Goal: Information Seeking & Learning: Find specific fact

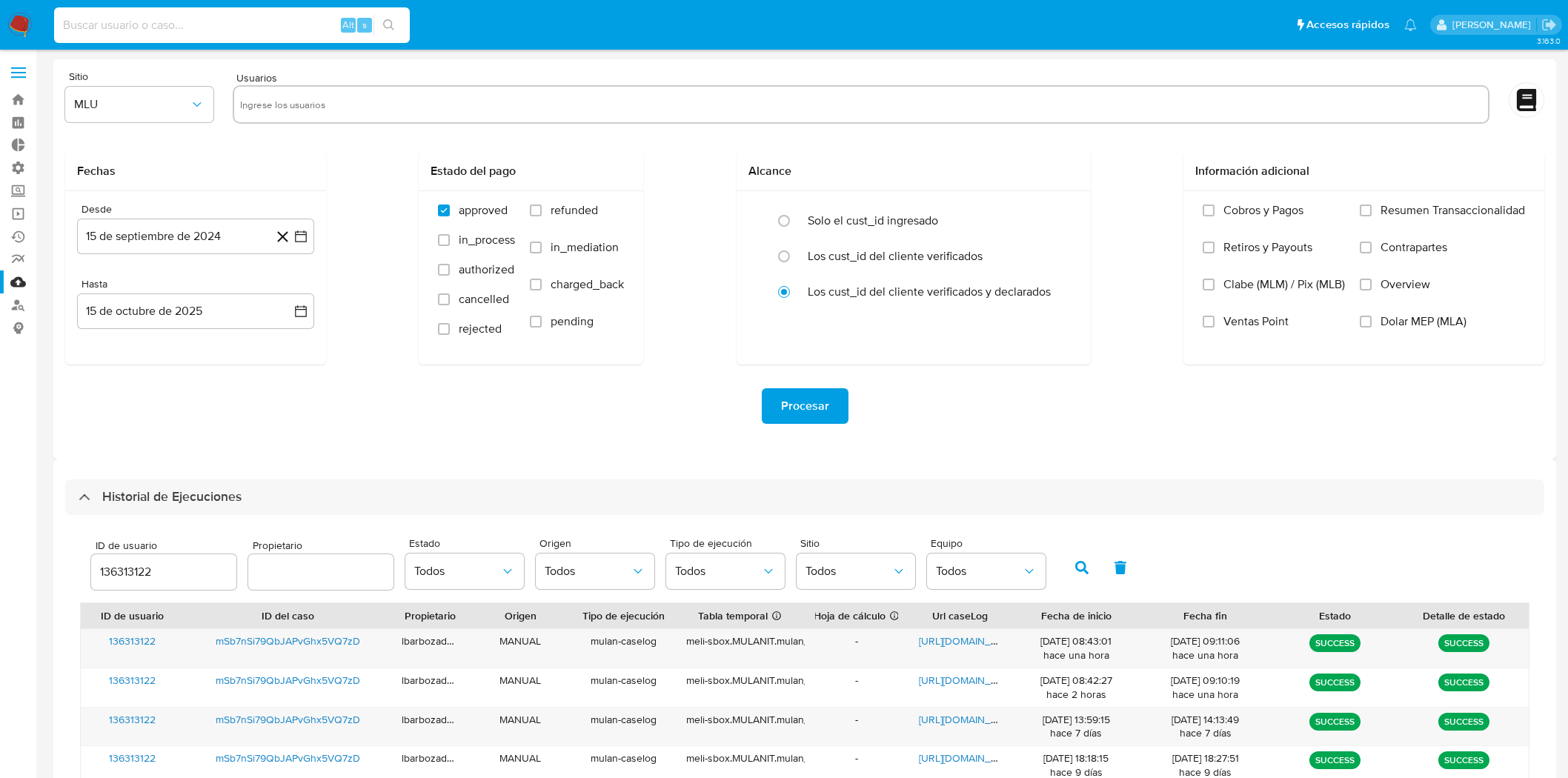
select select "10"
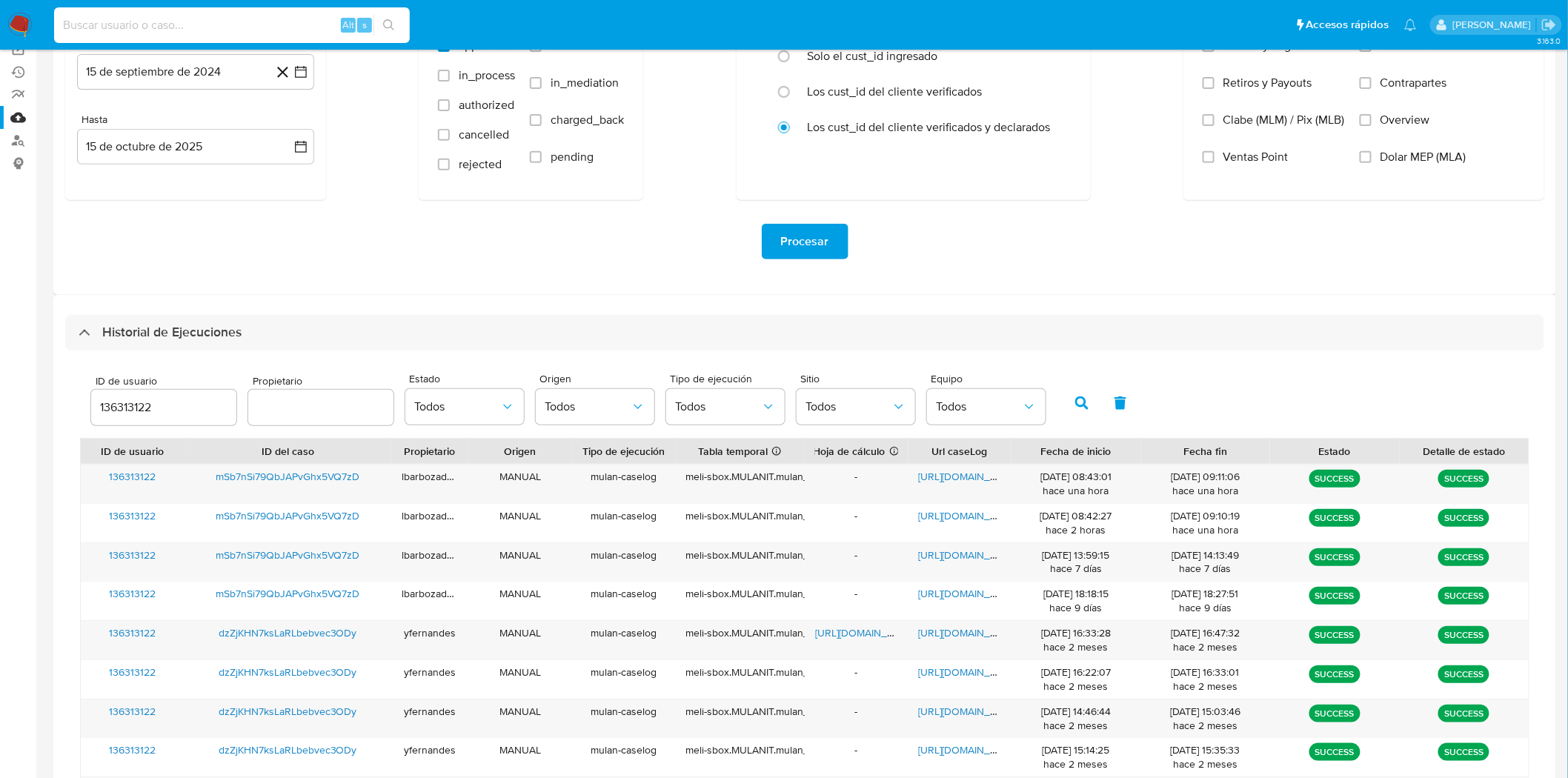
click at [287, 23] on input at bounding box center [232, 25] width 356 height 19
type input "214278920"
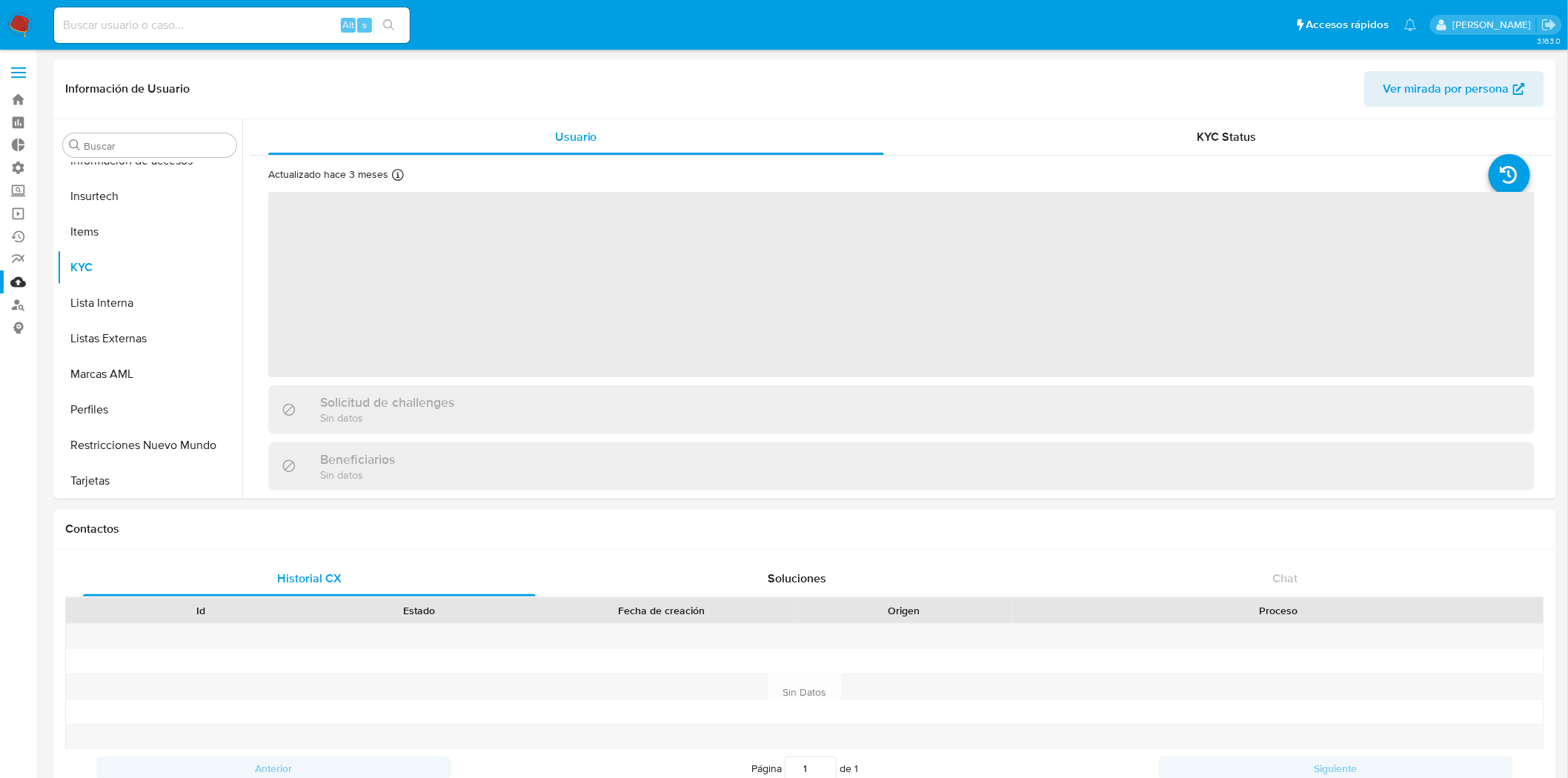
scroll to position [732, 0]
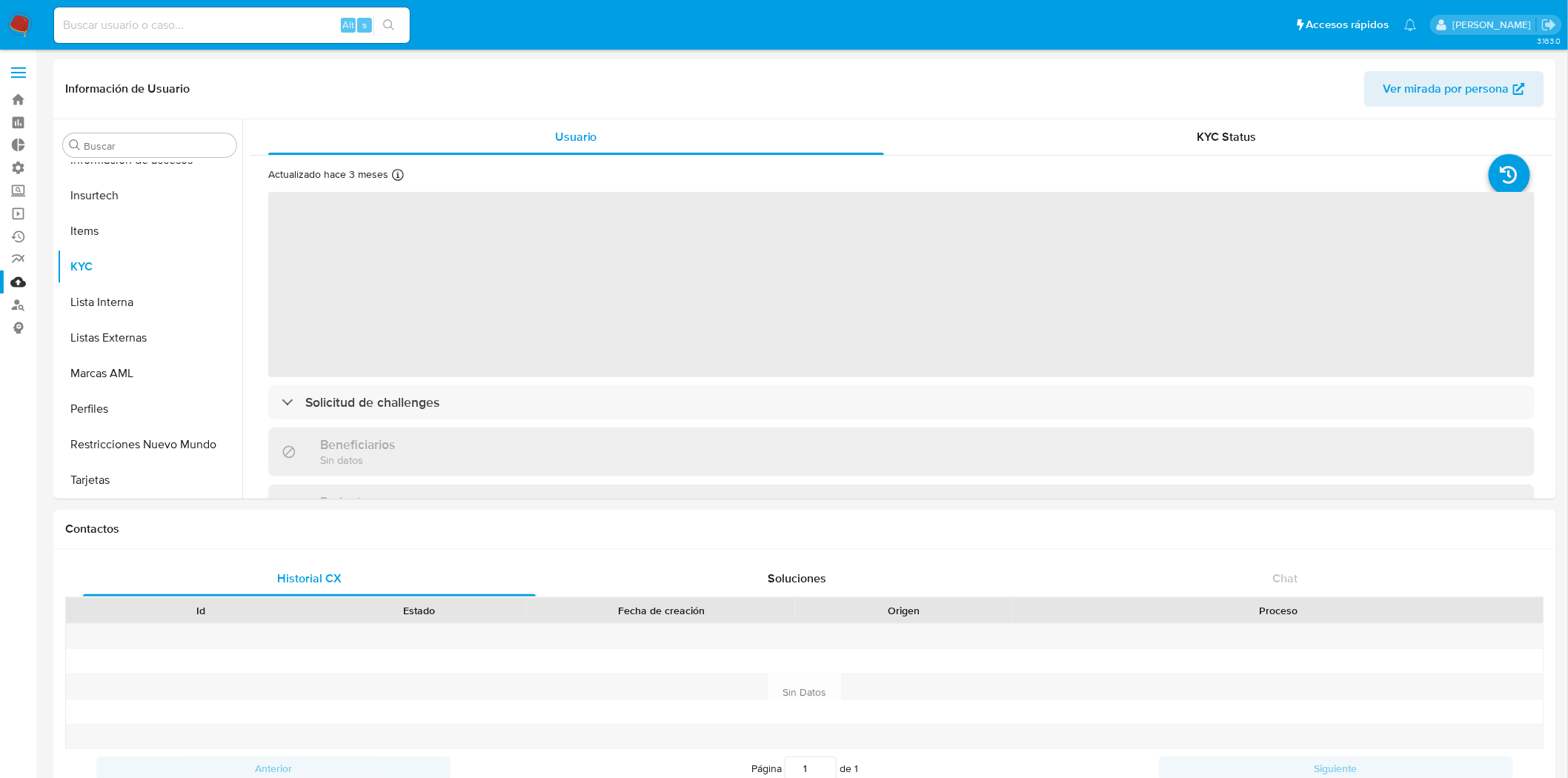
select select "10"
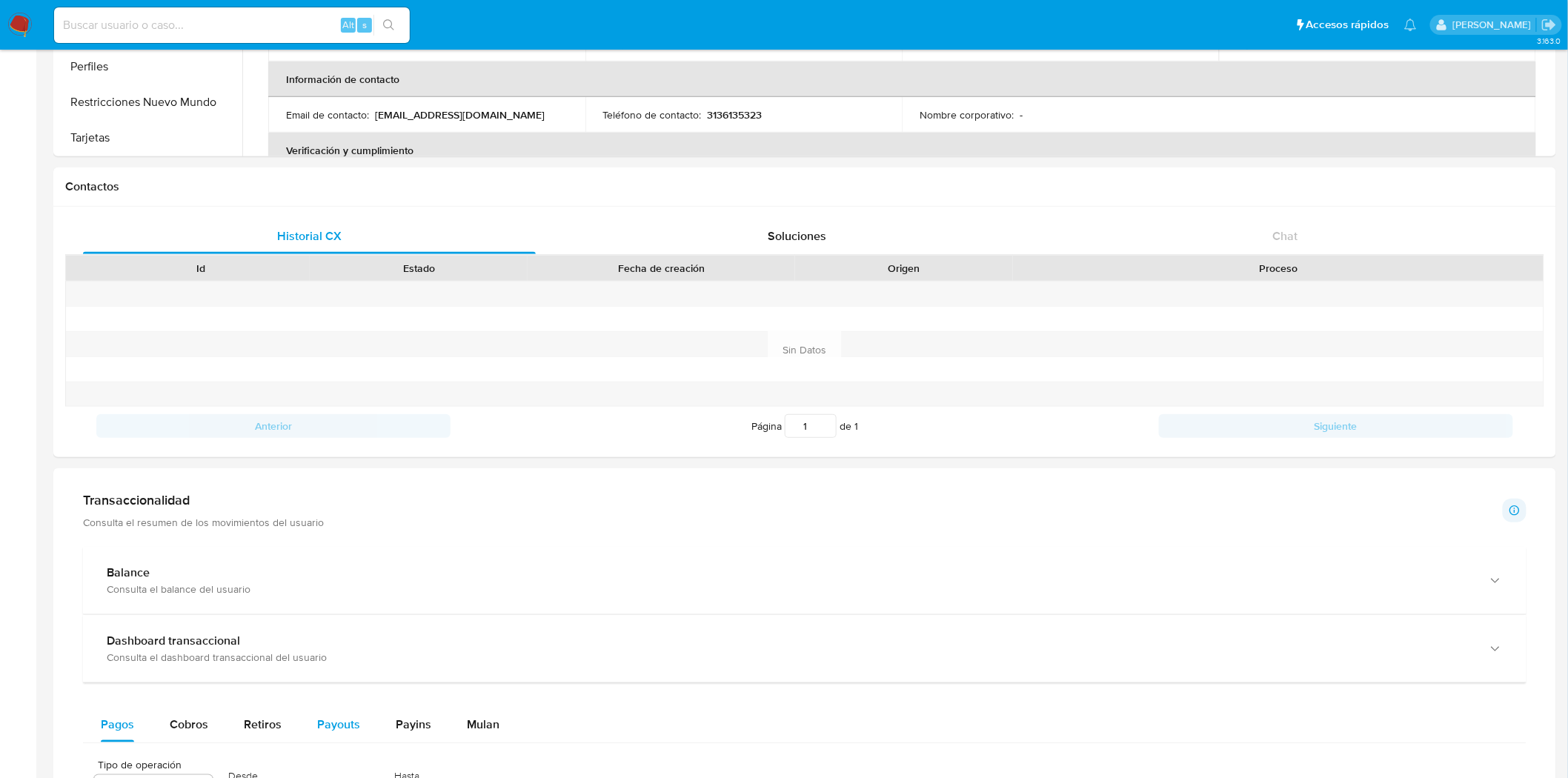
scroll to position [575, 0]
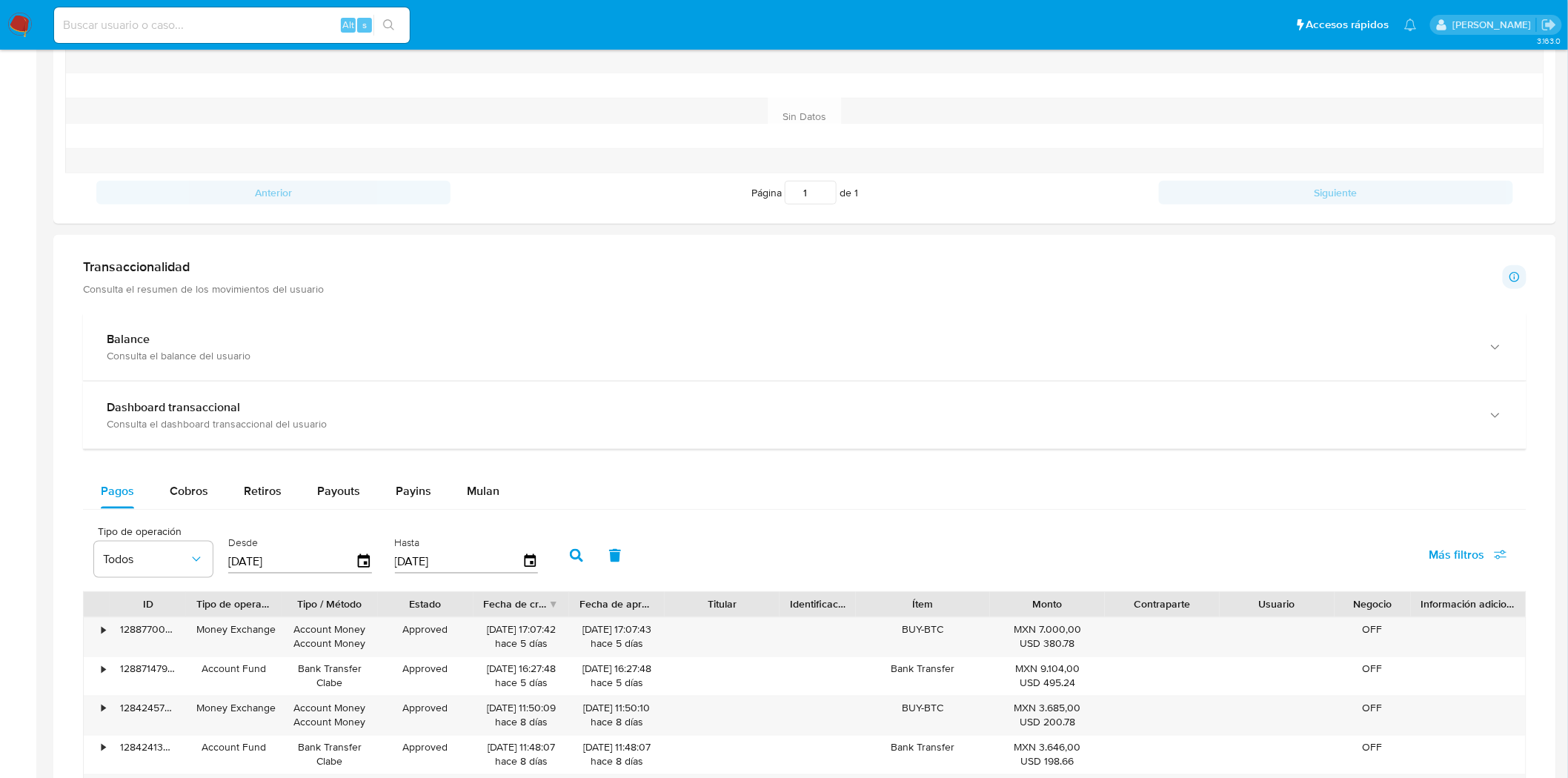
click at [570, 556] on icon "button" at bounding box center [576, 556] width 14 height 14
click at [1476, 553] on span "Más filtros" at bounding box center [1456, 555] width 55 height 36
click at [1338, 702] on span "Id del pago" at bounding box center [1344, 697] width 58 height 15
click at [1306, 702] on input "Id del pago" at bounding box center [1299, 697] width 12 height 12
checkbox input "true"
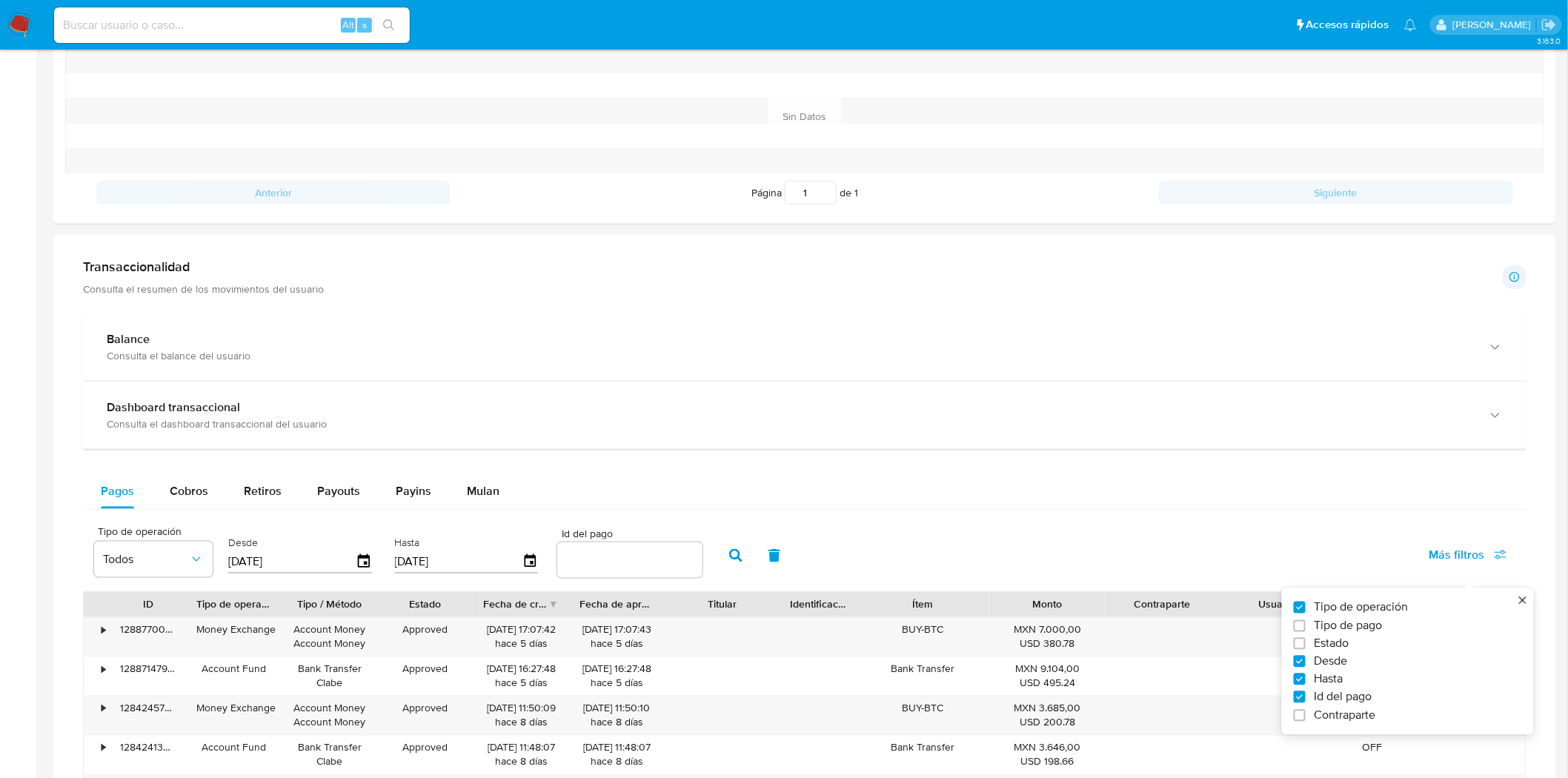
click at [621, 566] on input "number" at bounding box center [630, 560] width 146 height 19
click at [625, 561] on input "number" at bounding box center [630, 560] width 146 height 19
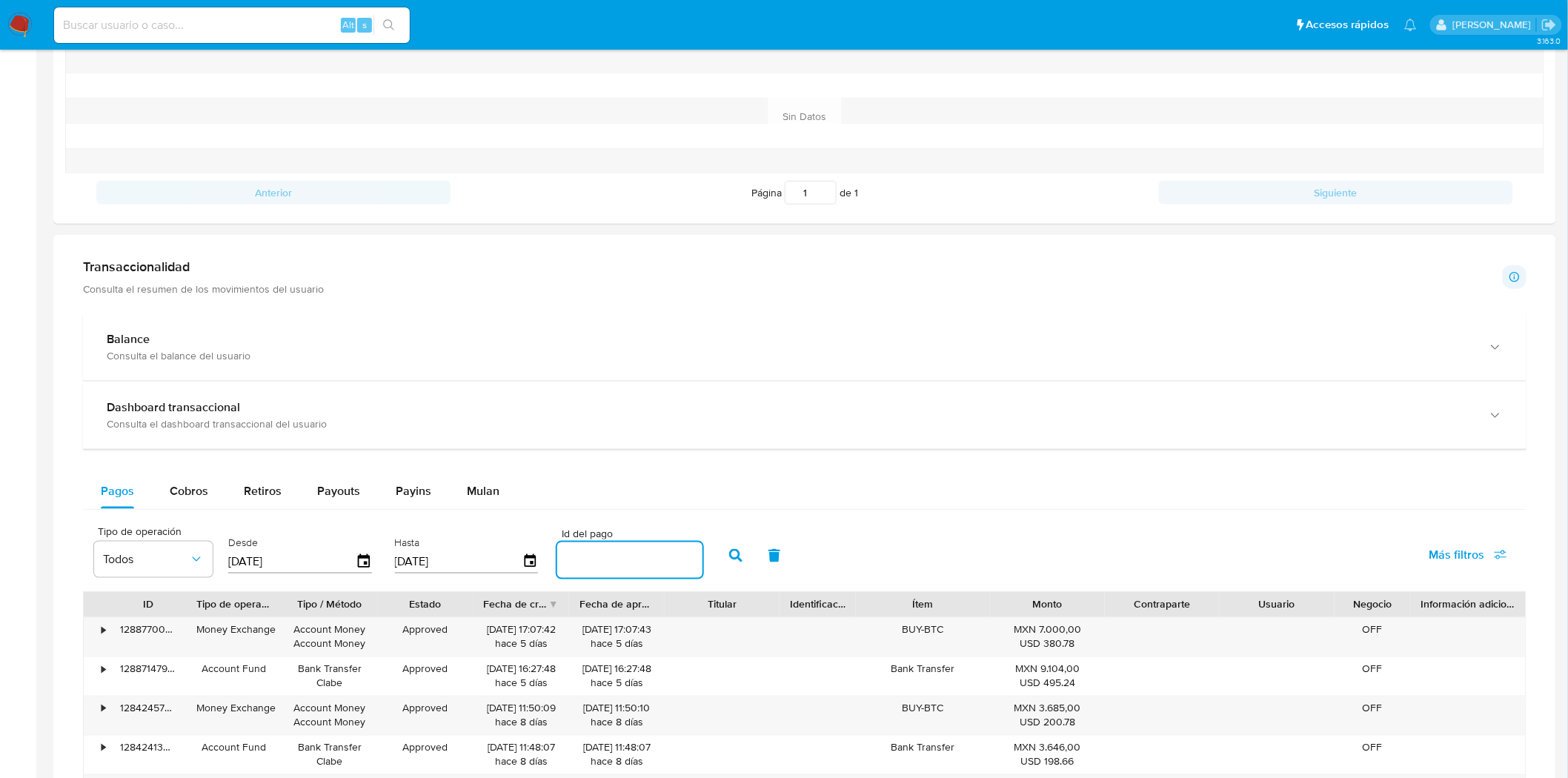
paste input "114386968483"
type input "114386968483"
click at [733, 564] on button "button" at bounding box center [735, 555] width 39 height 36
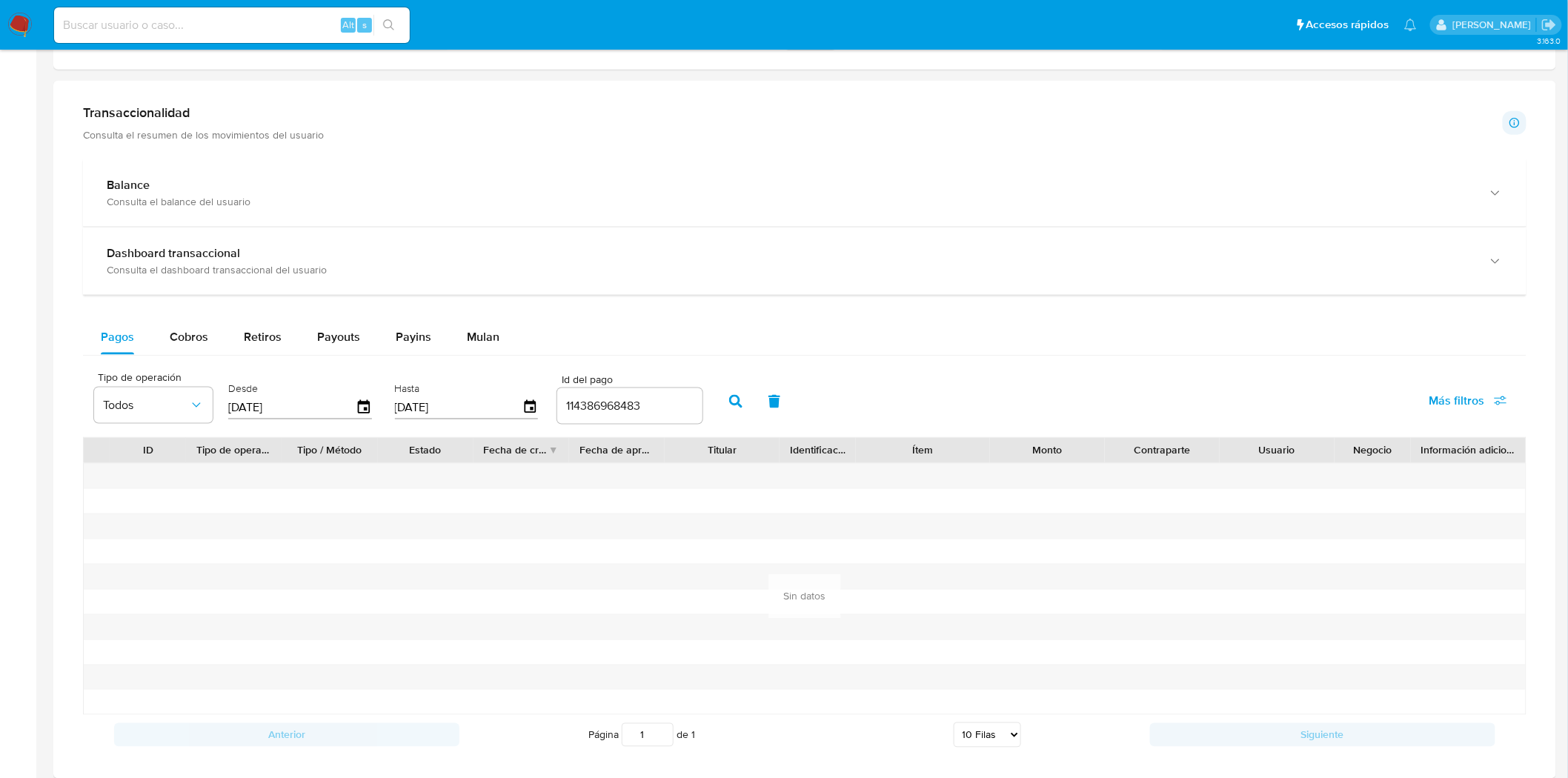
scroll to position [741, 0]
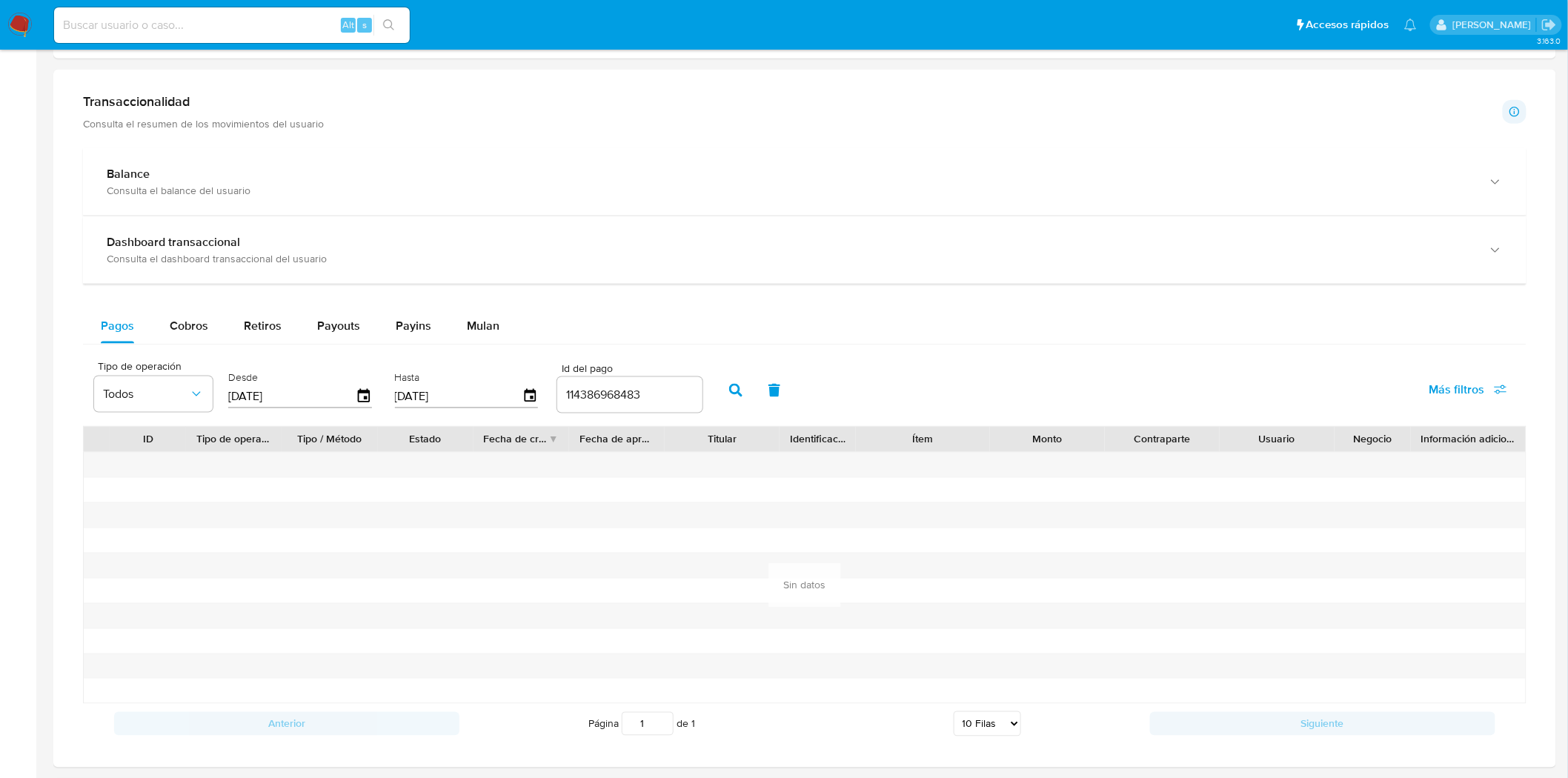
click at [272, 400] on input "[DATE]" at bounding box center [291, 396] width 127 height 23
click at [353, 403] on icon "button" at bounding box center [364, 397] width 26 height 26
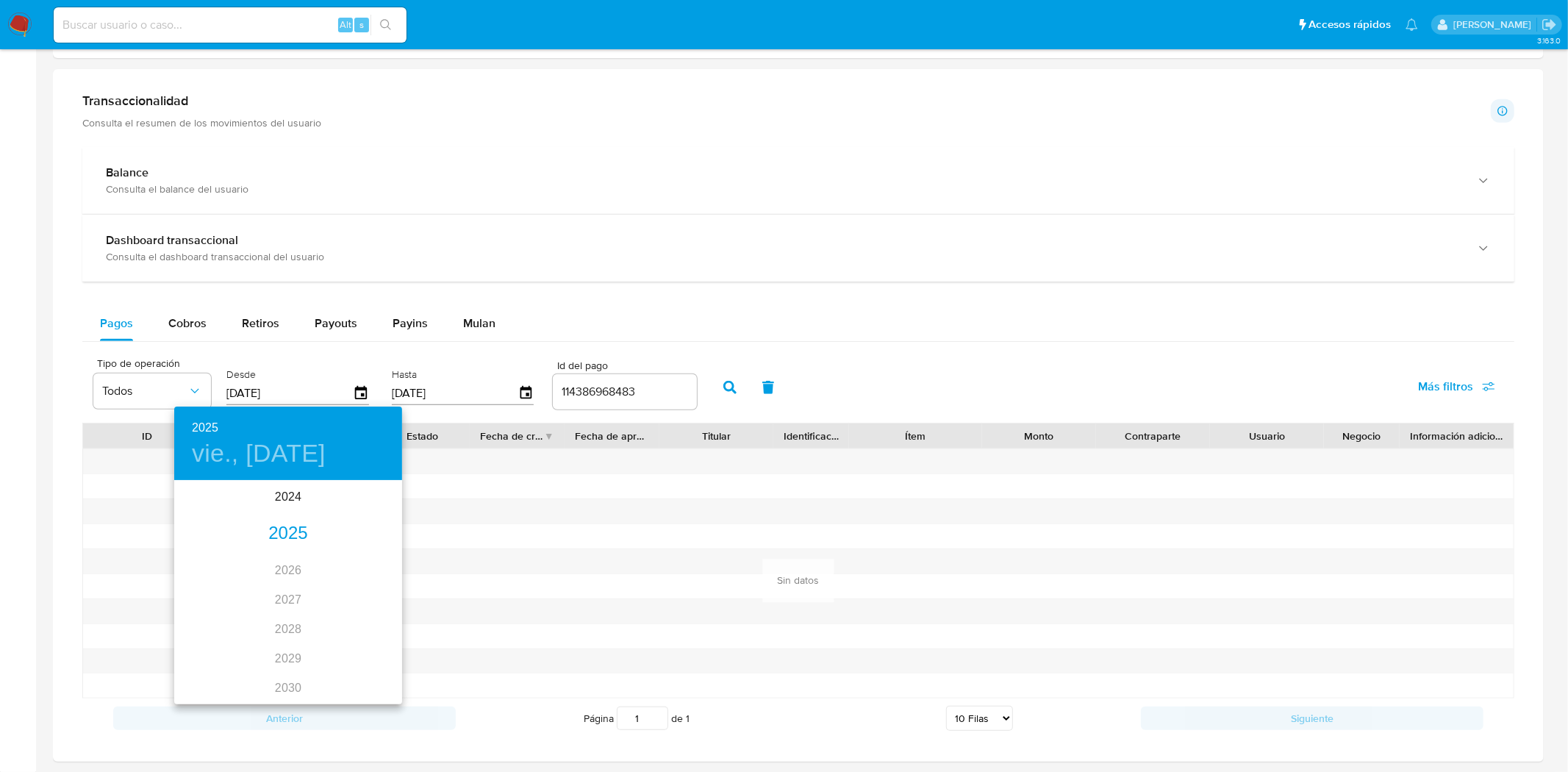
click at [277, 533] on div "2025" at bounding box center [288, 533] width 228 height 30
click at [279, 563] on div "may." at bounding box center [288, 564] width 76 height 55
click at [288, 561] on p "1" at bounding box center [288, 557] width 6 height 14
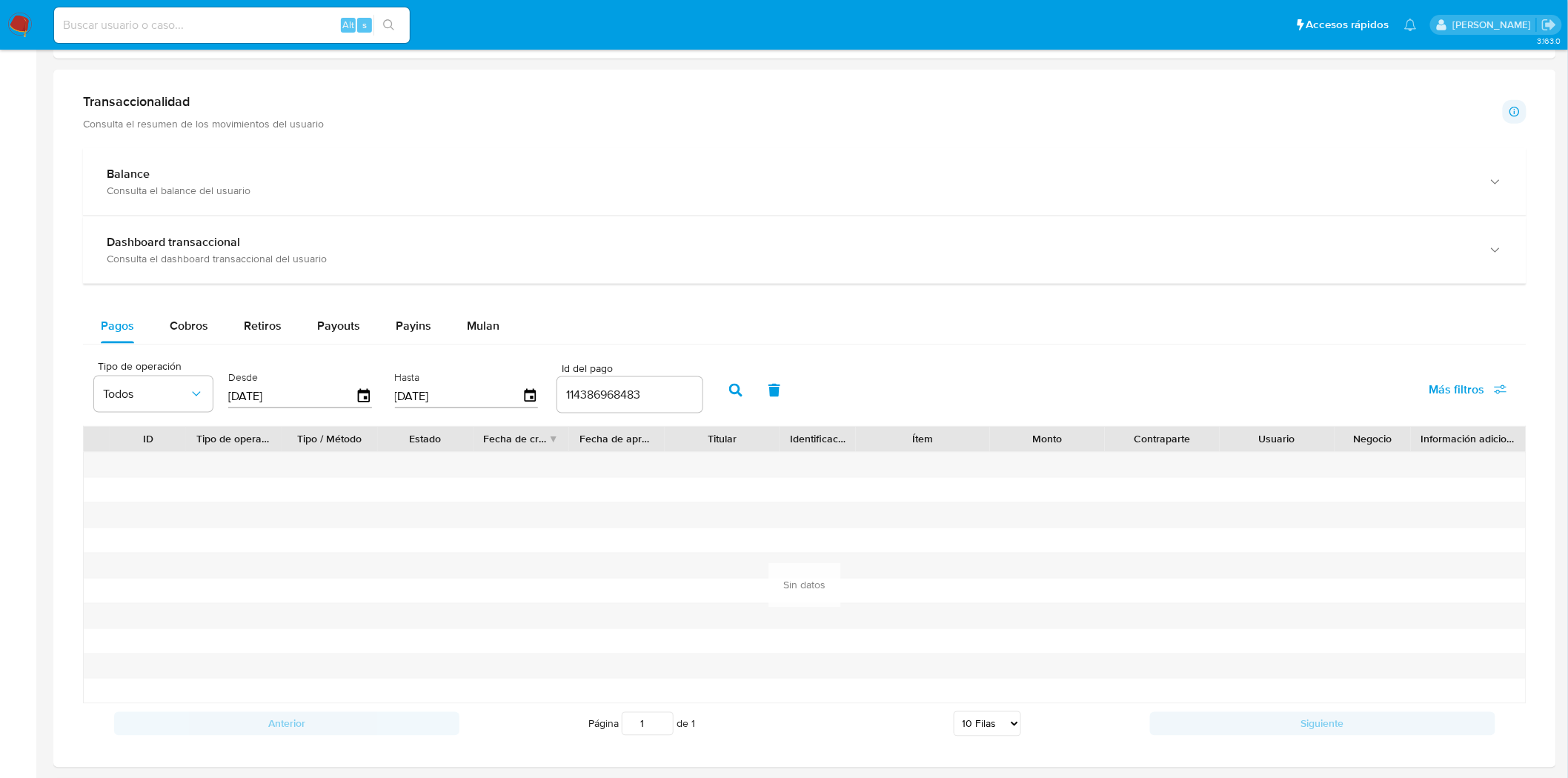
click at [282, 397] on input "[DATE]" at bounding box center [291, 396] width 127 height 23
click at [359, 402] on icon "button" at bounding box center [364, 397] width 26 height 26
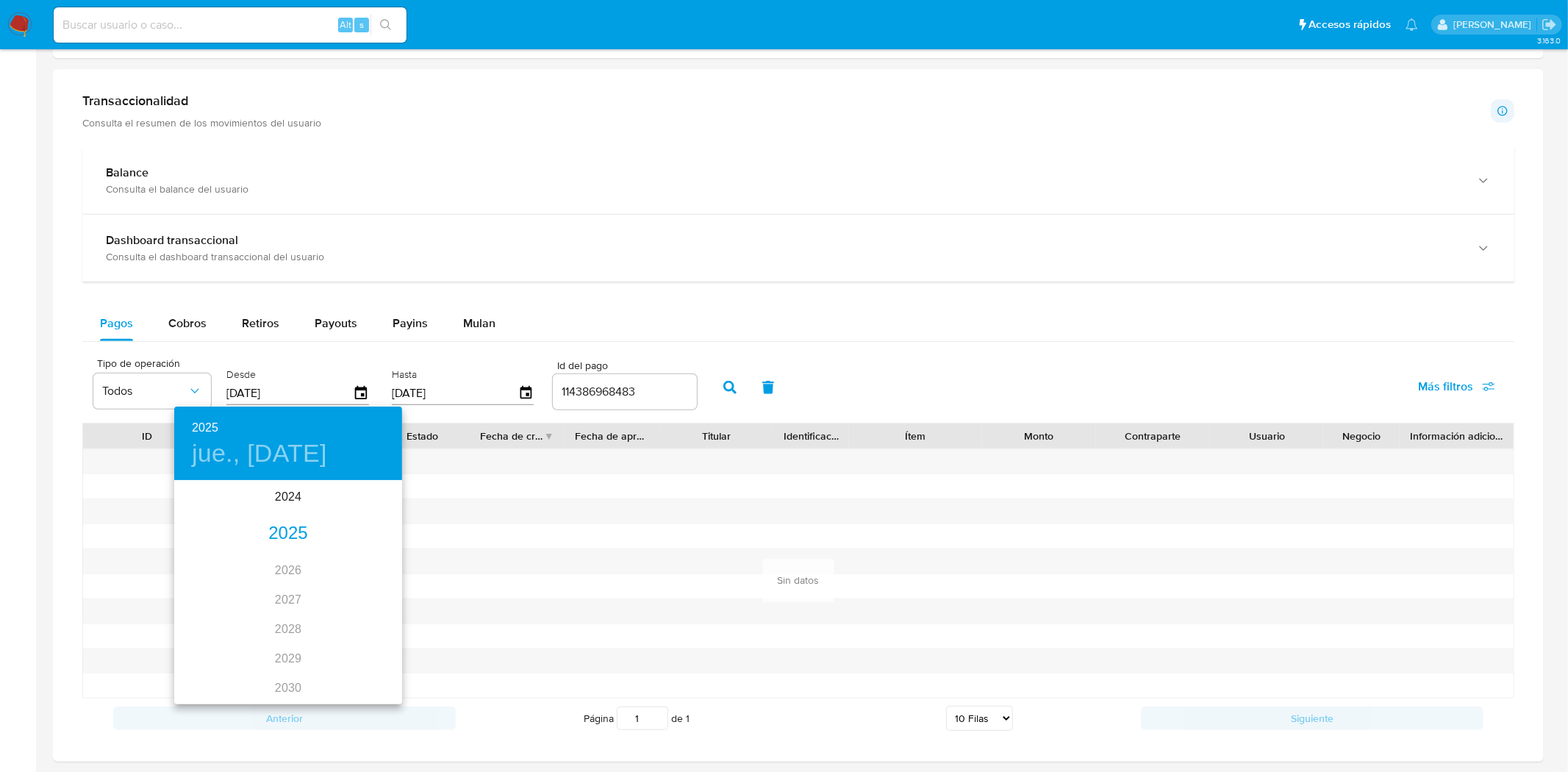
click at [278, 525] on div "2025" at bounding box center [288, 533] width 228 height 30
click at [218, 562] on div "abr." at bounding box center [212, 564] width 76 height 55
type input "[DATE]"
click at [228, 555] on p "1" at bounding box center [229, 557] width 6 height 14
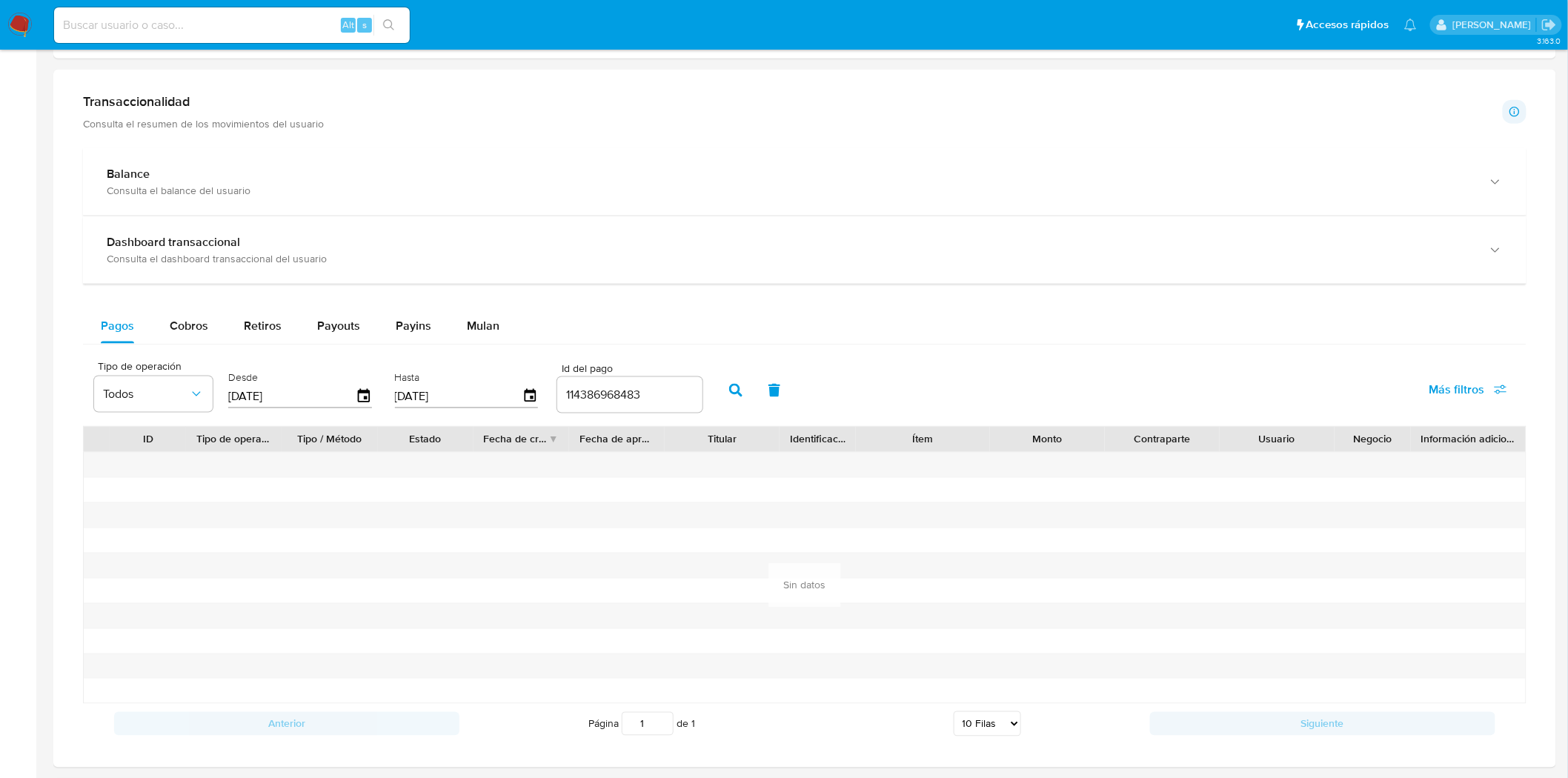
click at [732, 390] on icon "button" at bounding box center [735, 391] width 14 height 14
drag, startPoint x: 641, startPoint y: 397, endPoint x: 527, endPoint y: 388, distance: 114.4
click at [527, 388] on div "Tipo de operación Todos Desde [DATE] Hasta [DATE] Id del pago 114386968483" at bounding box center [398, 388] width 623 height 59
click at [199, 329] on span "Cobros" at bounding box center [189, 326] width 39 height 17
select select "10"
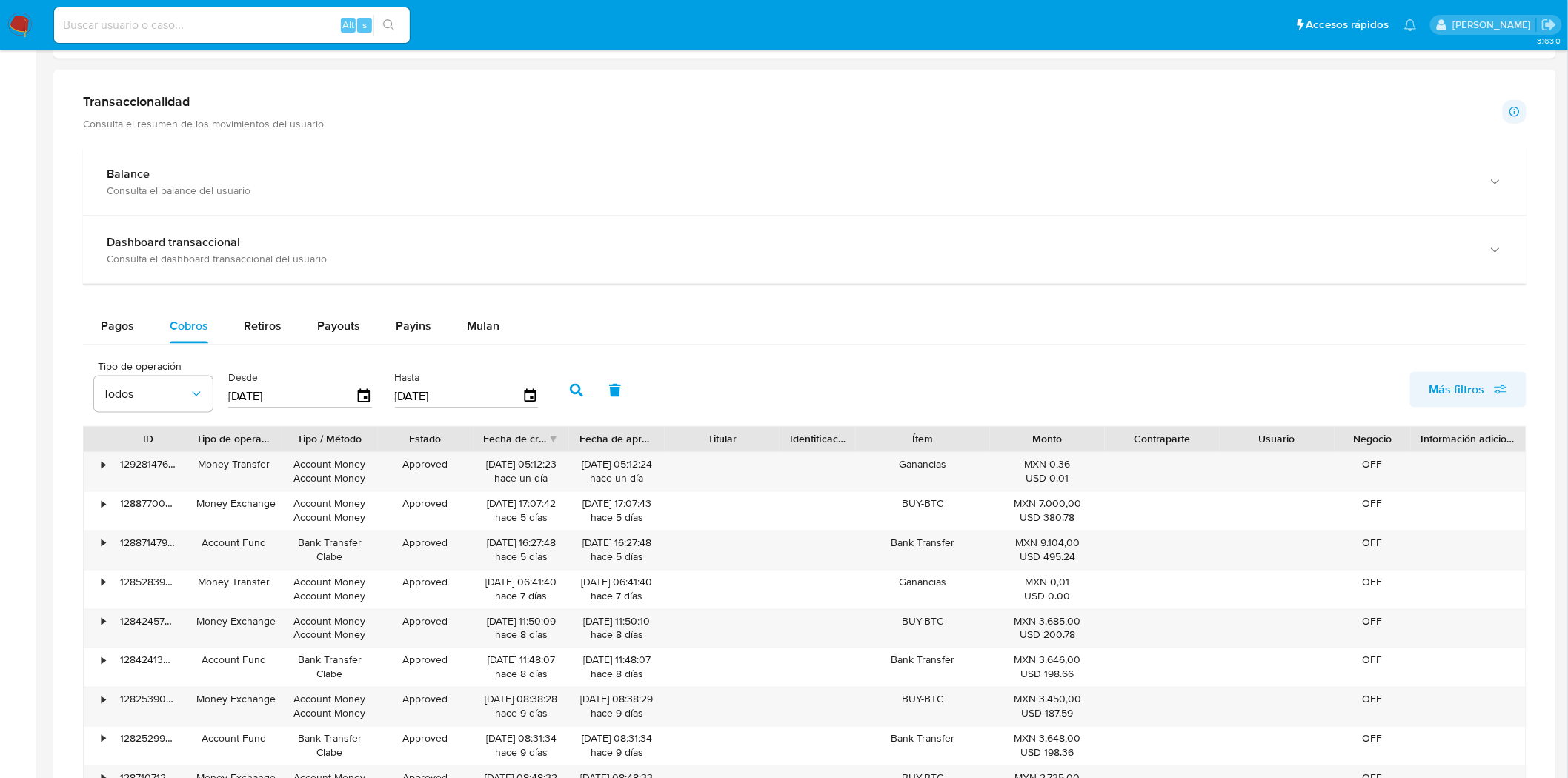
click at [1450, 396] on span "Más filtros" at bounding box center [1456, 389] width 55 height 36
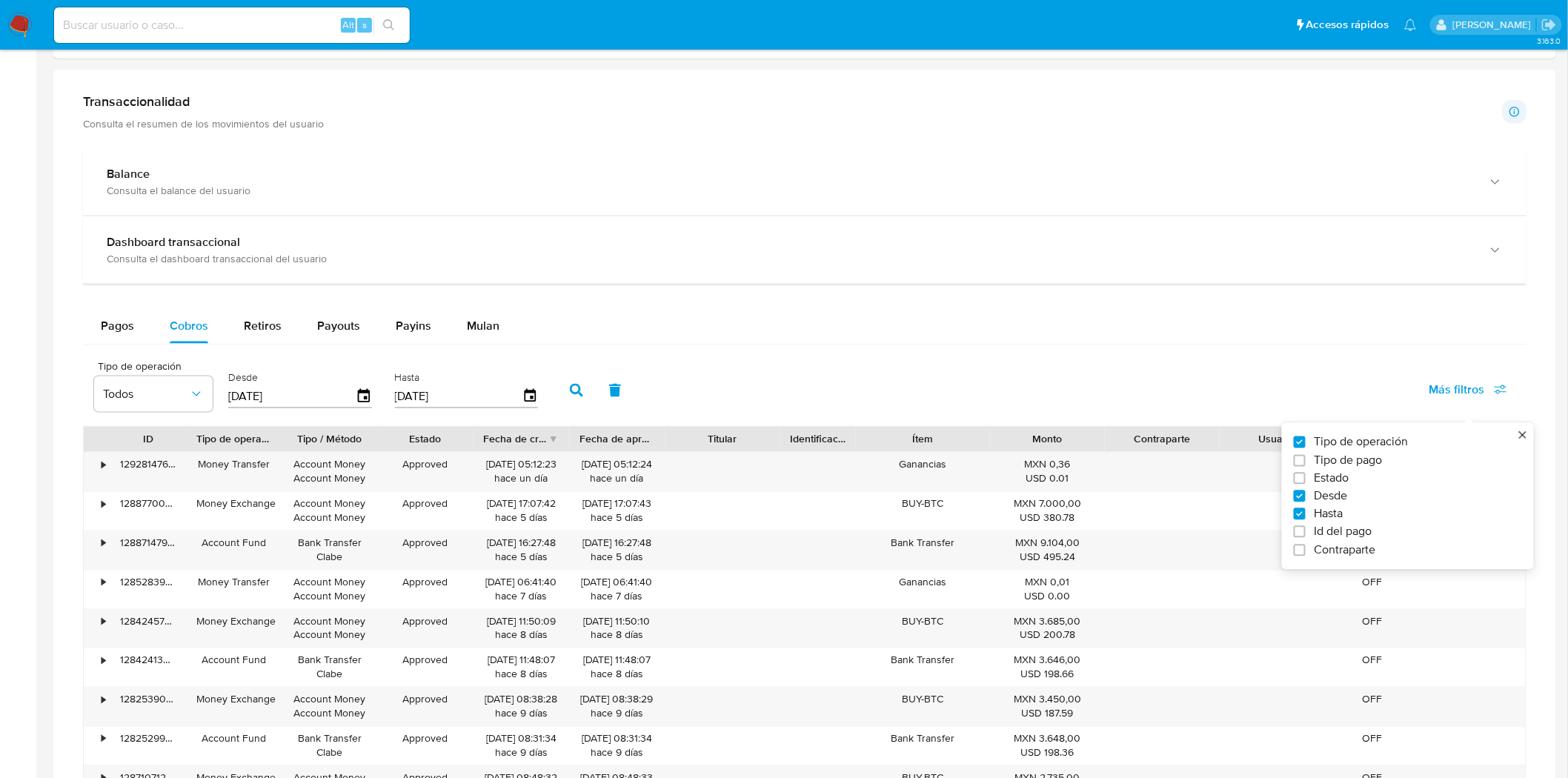
click at [1328, 535] on span "Id del pago" at bounding box center [1344, 532] width 58 height 15
click at [1306, 535] on input "Id del pago" at bounding box center [1299, 532] width 12 height 12
checkbox input "true"
click at [668, 403] on input "number" at bounding box center [630, 395] width 146 height 19
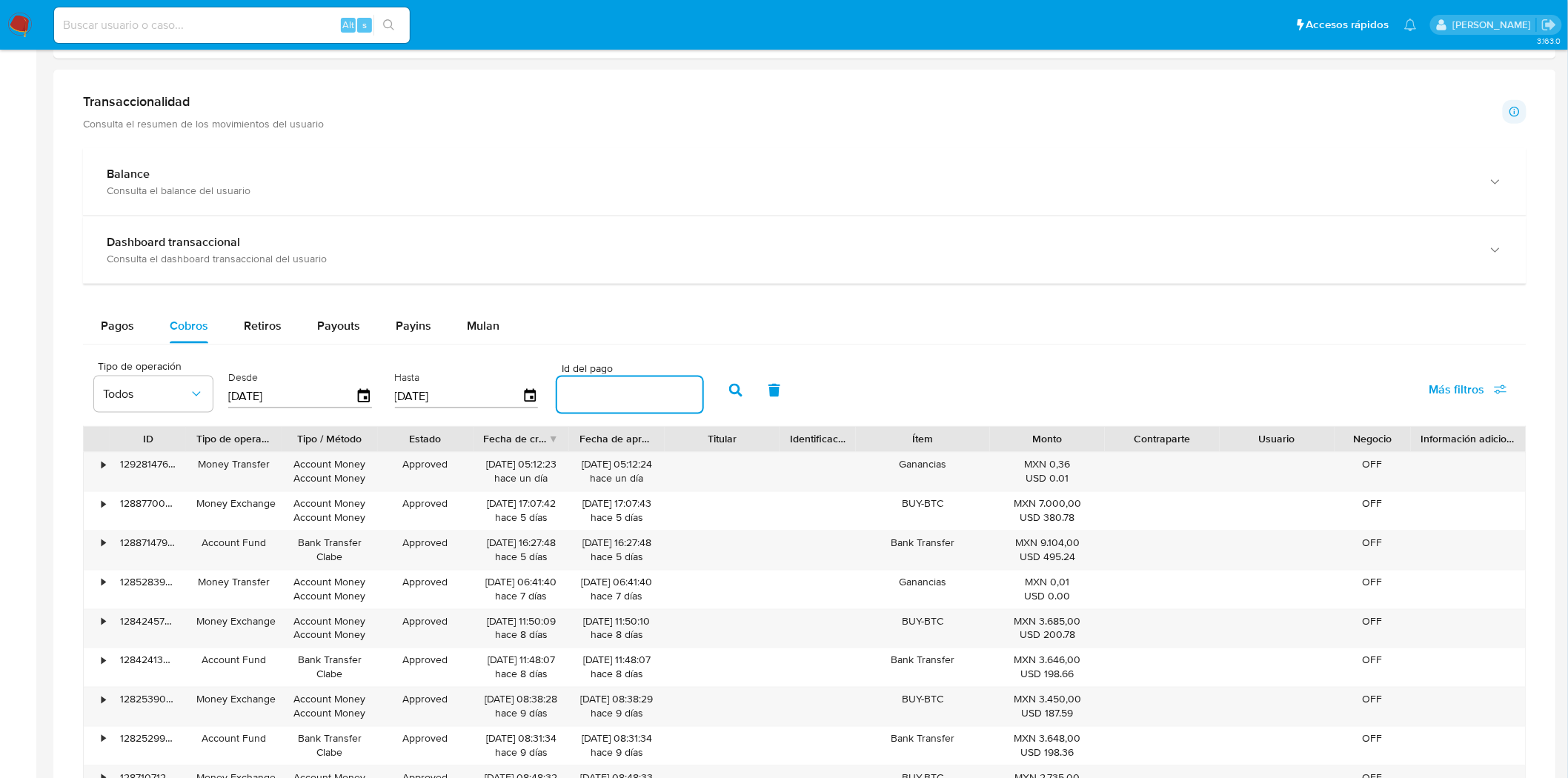
click at [651, 395] on input "number" at bounding box center [630, 395] width 146 height 19
paste input "114386968483"
type input "114386968483"
click at [735, 401] on button "button" at bounding box center [735, 390] width 39 height 36
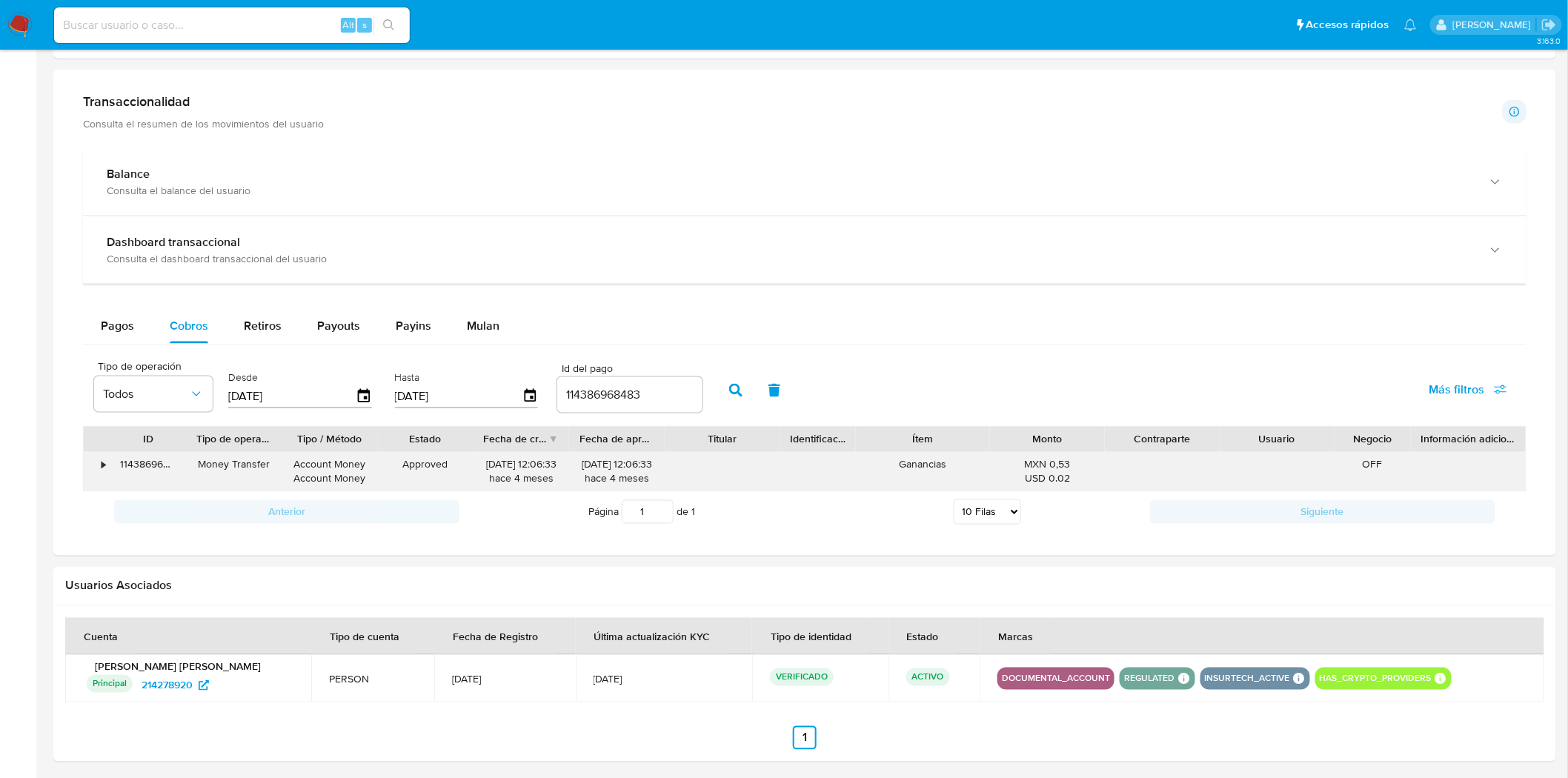
click at [100, 465] on div "•" at bounding box center [96, 472] width 26 height 39
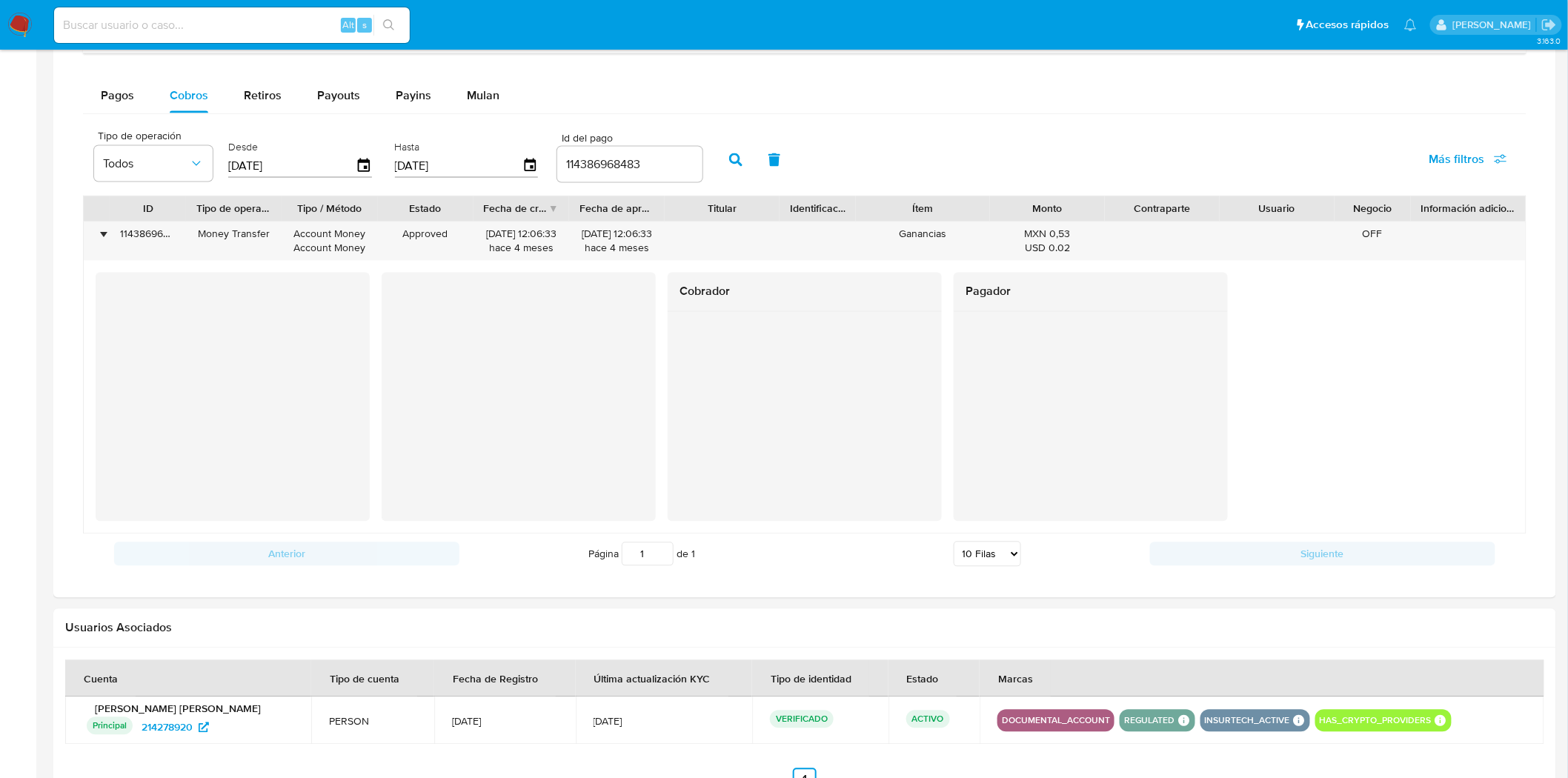
scroll to position [988, 0]
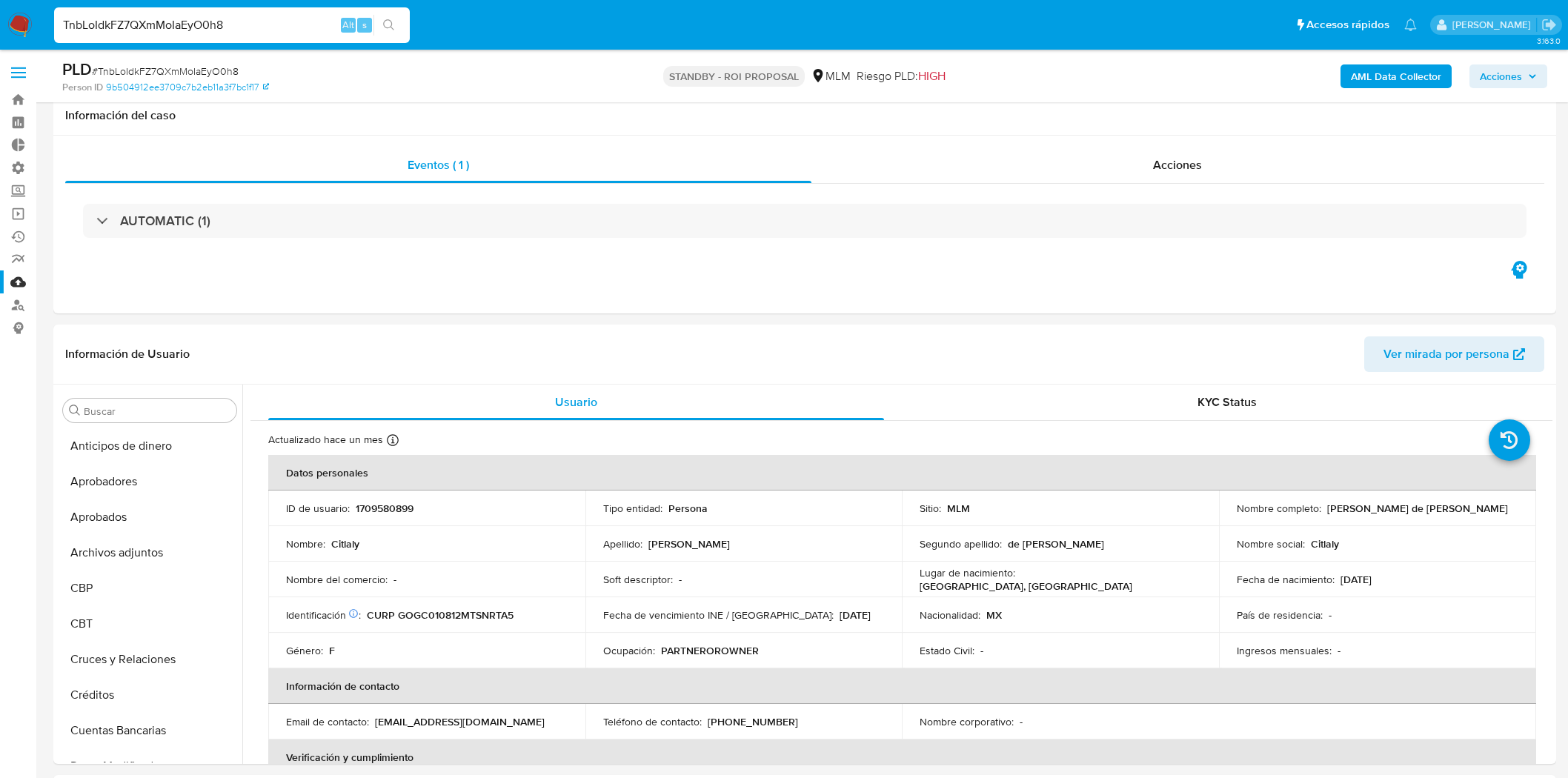
select select "10"
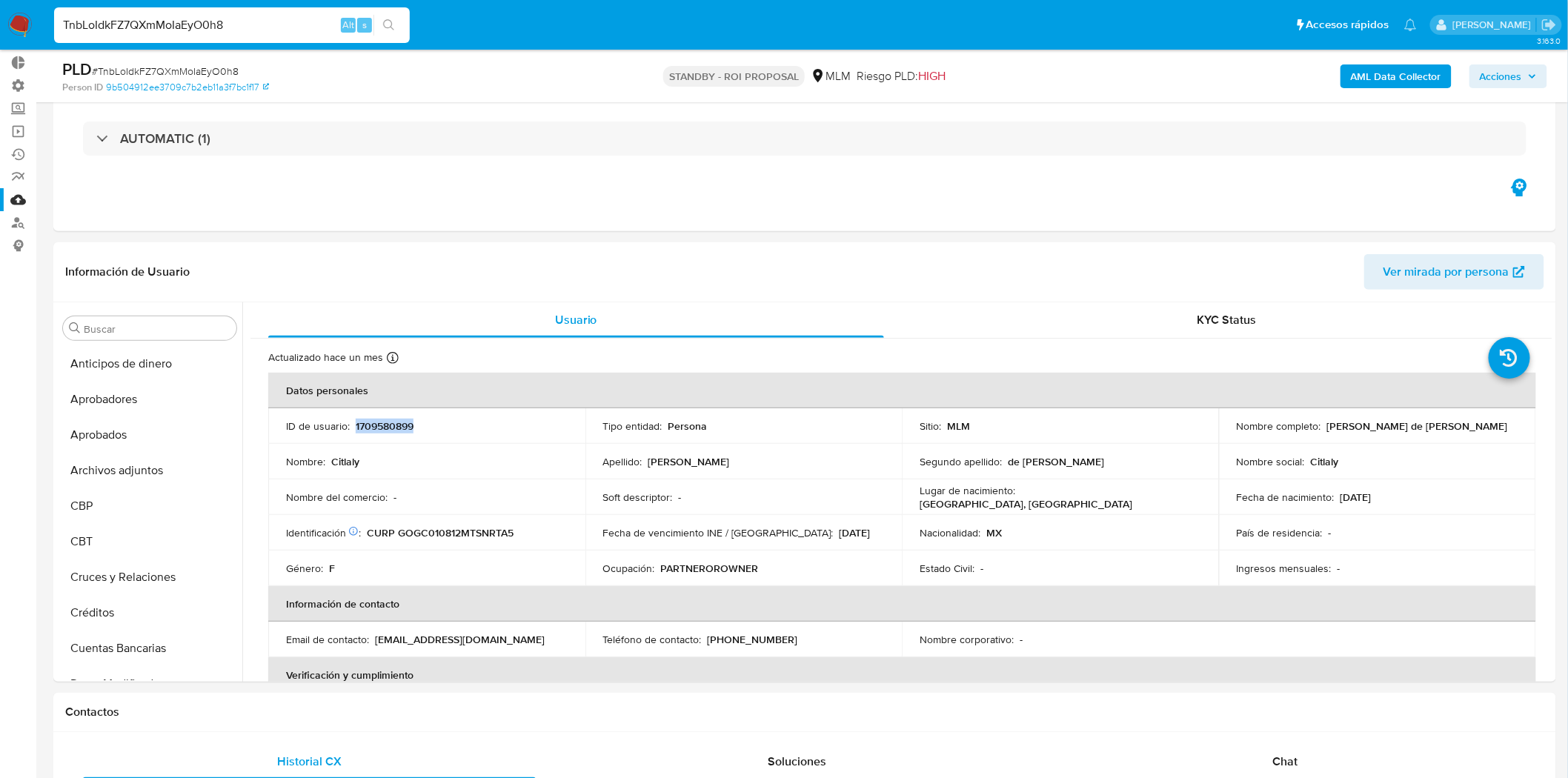
scroll to position [731, 0]
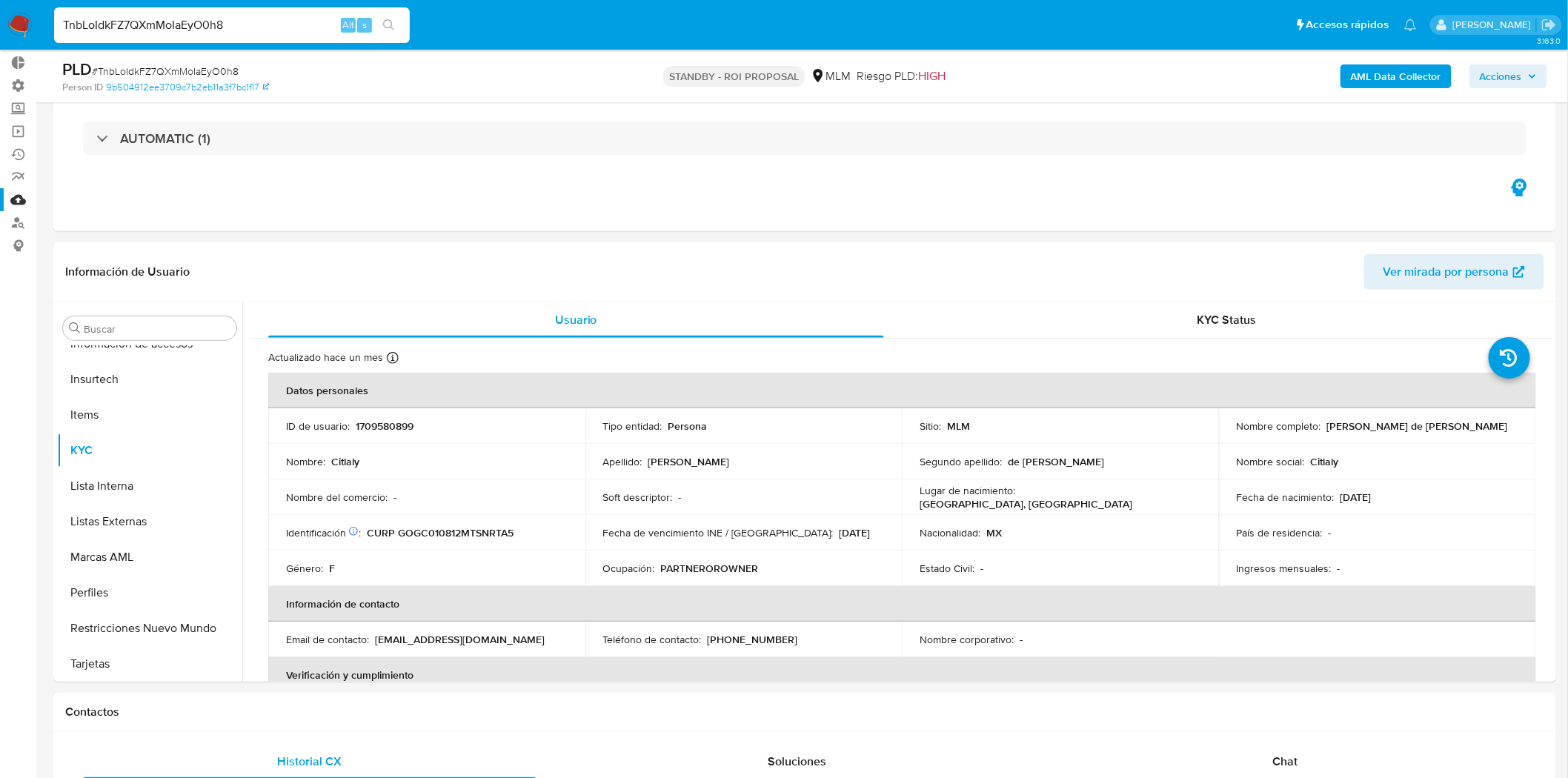
click at [275, 25] on input "TnbLoIdkFZ7QXmMoIaEyO0h8" at bounding box center [232, 25] width 356 height 19
drag, startPoint x: 292, startPoint y: 23, endPoint x: 55, endPoint y: 19, distance: 237.0
click at [55, 19] on input "TnbLoIdkFZ7QXmMoIaEyO0h8" at bounding box center [232, 25] width 356 height 19
paste input "1840023659"
type input "1840023659"
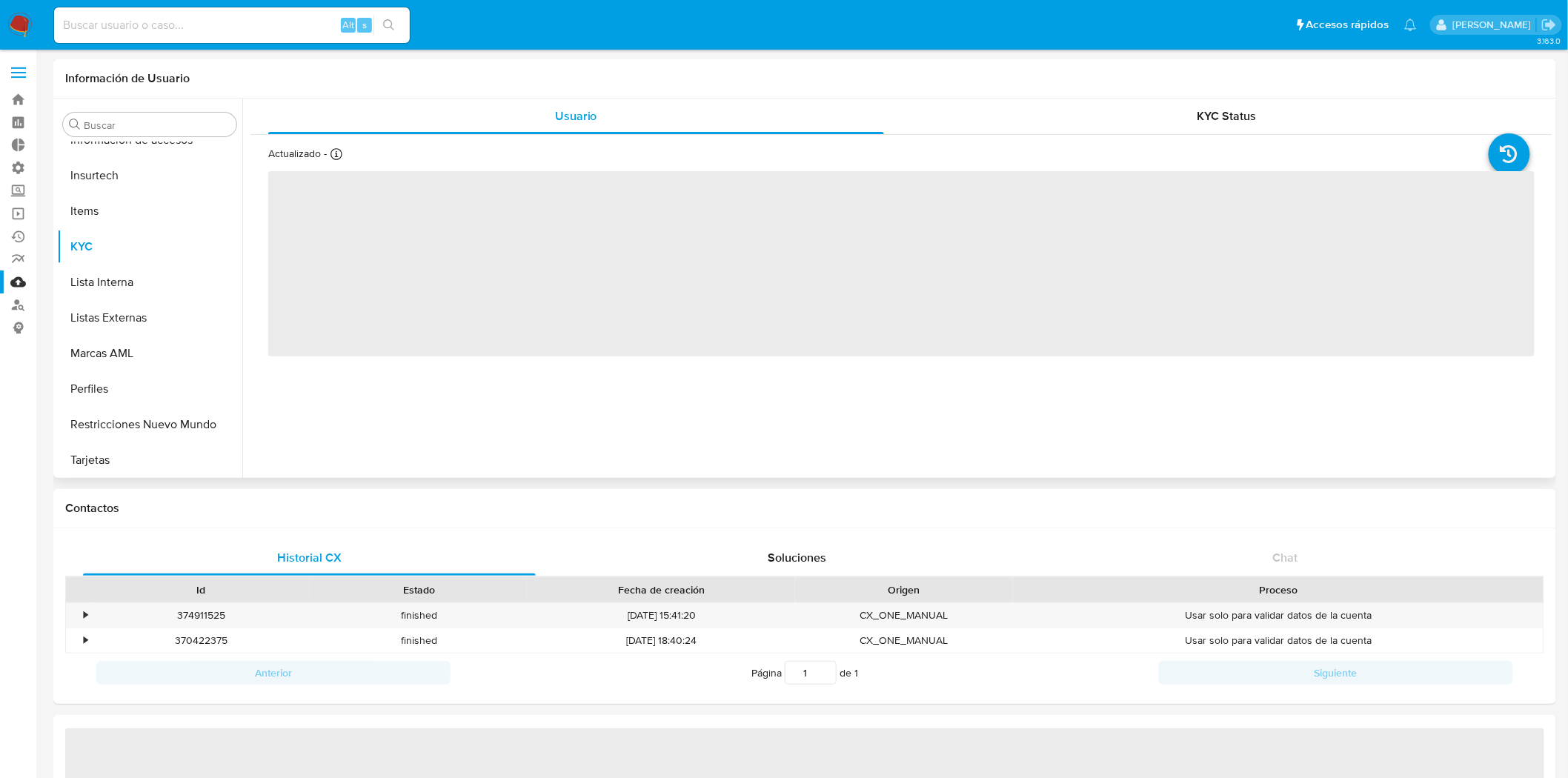
scroll to position [732, 0]
select select "10"
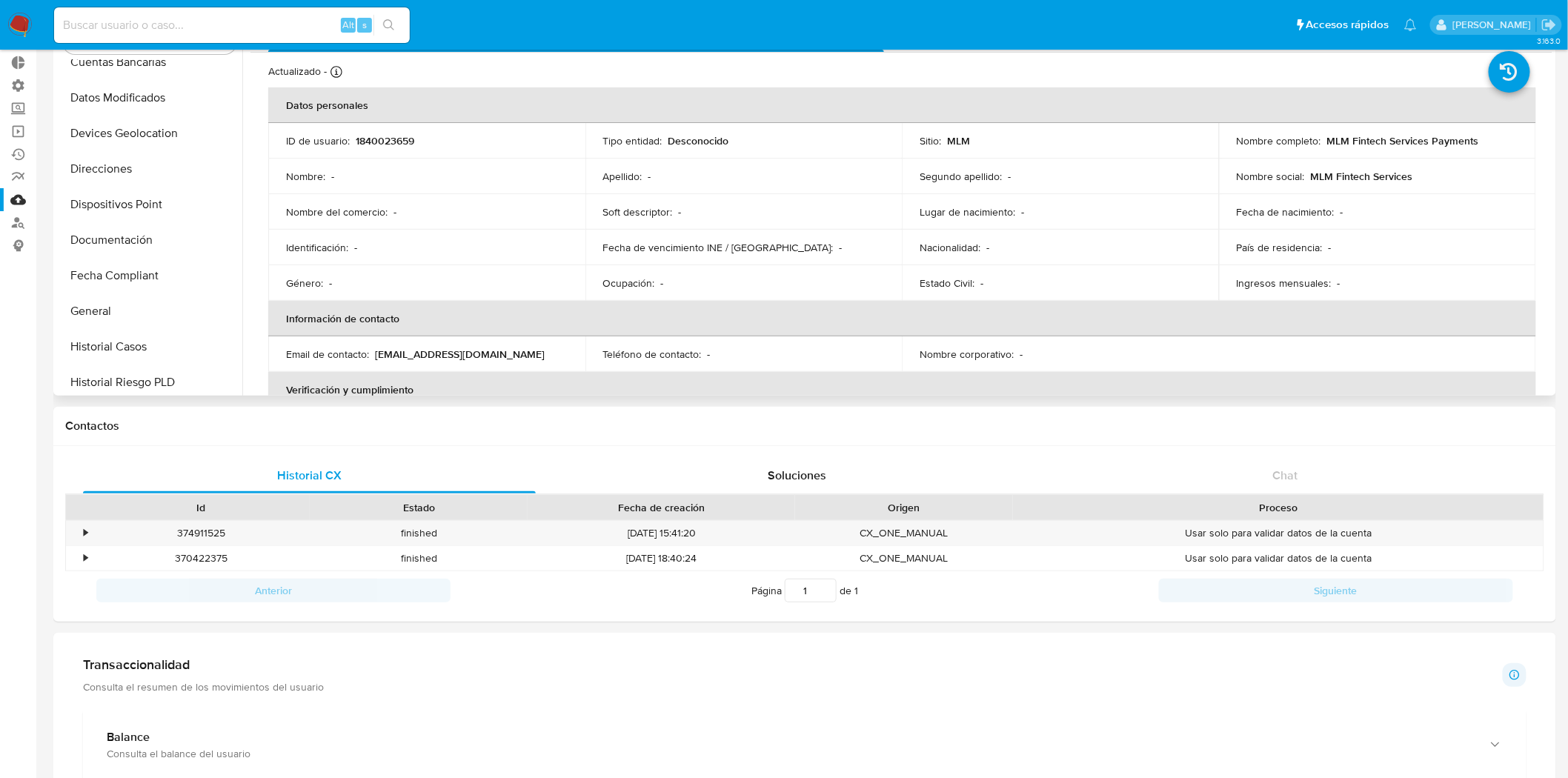
scroll to position [329, 0]
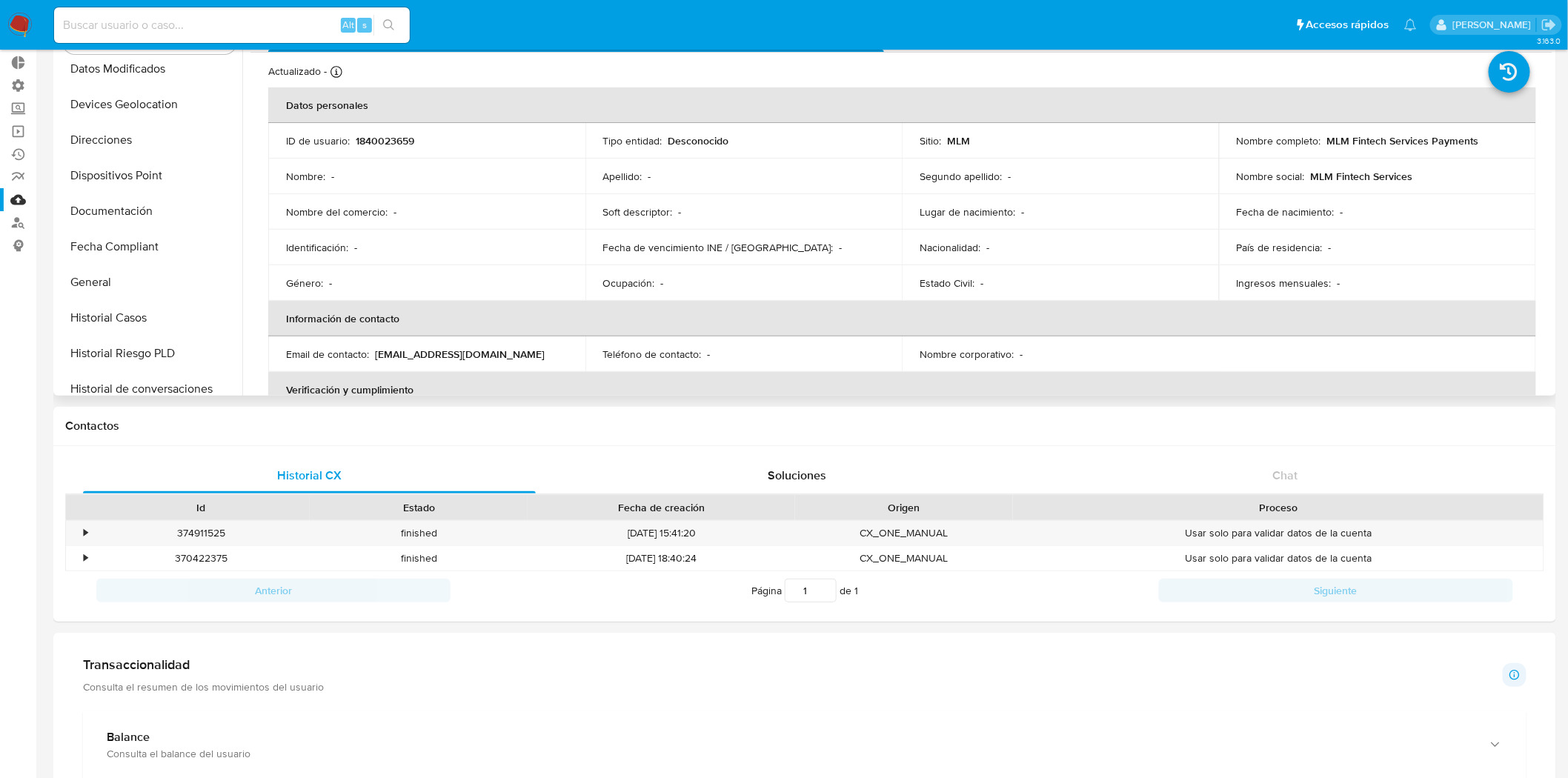
click at [119, 286] on button "General" at bounding box center [149, 282] width 185 height 36
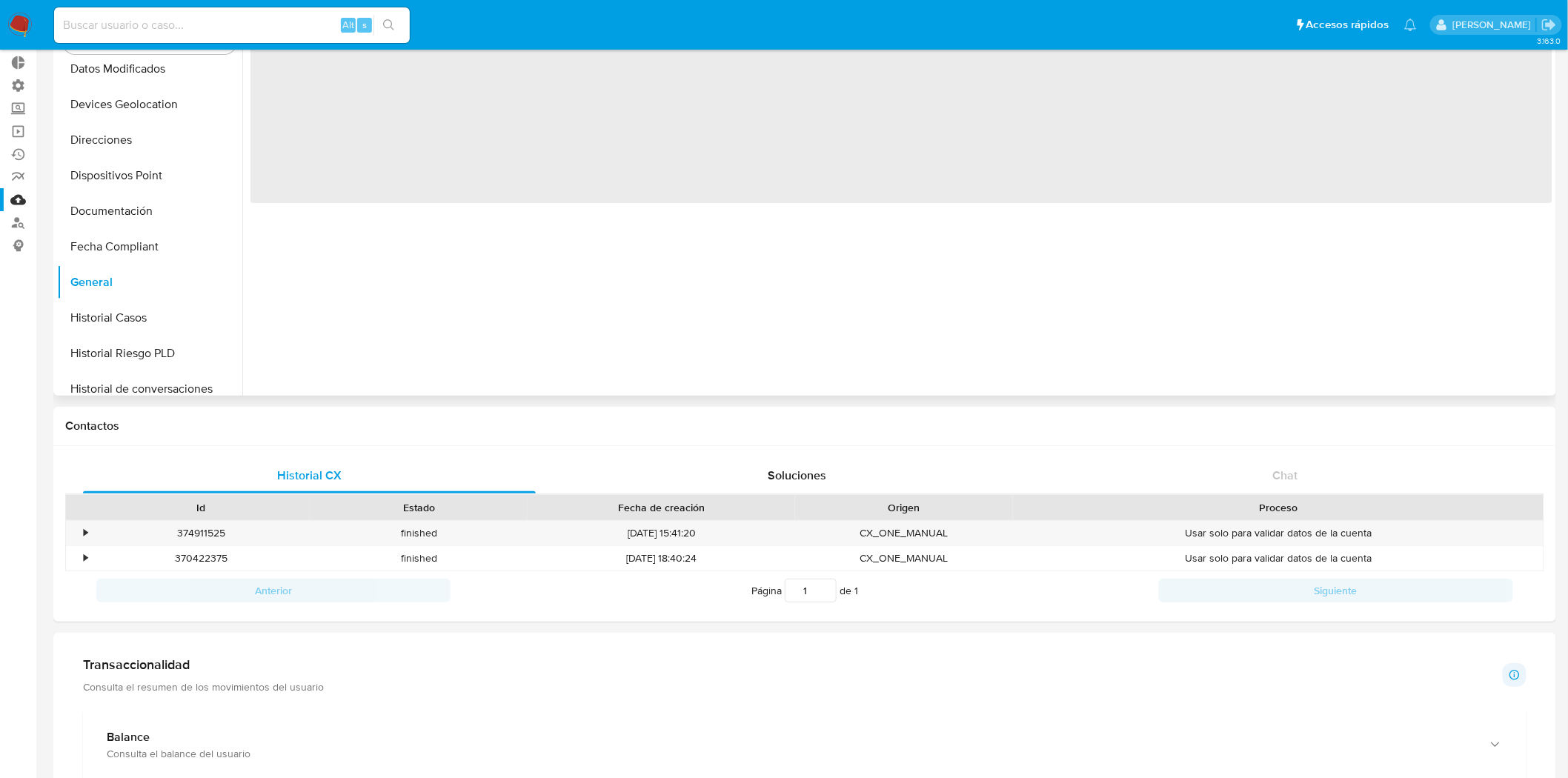
scroll to position [0, 0]
